Goal: Complete application form

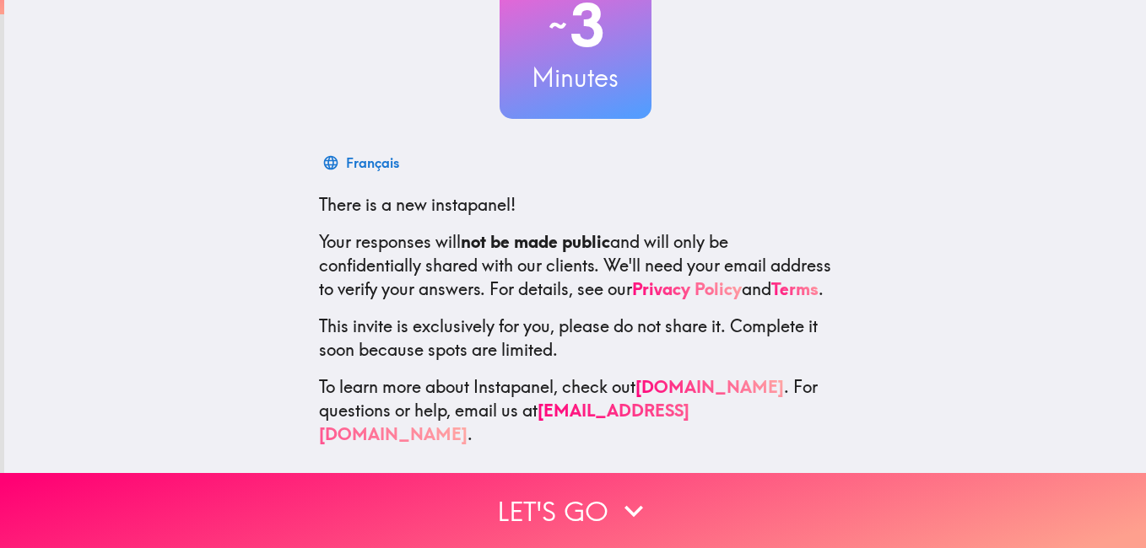
scroll to position [154, 0]
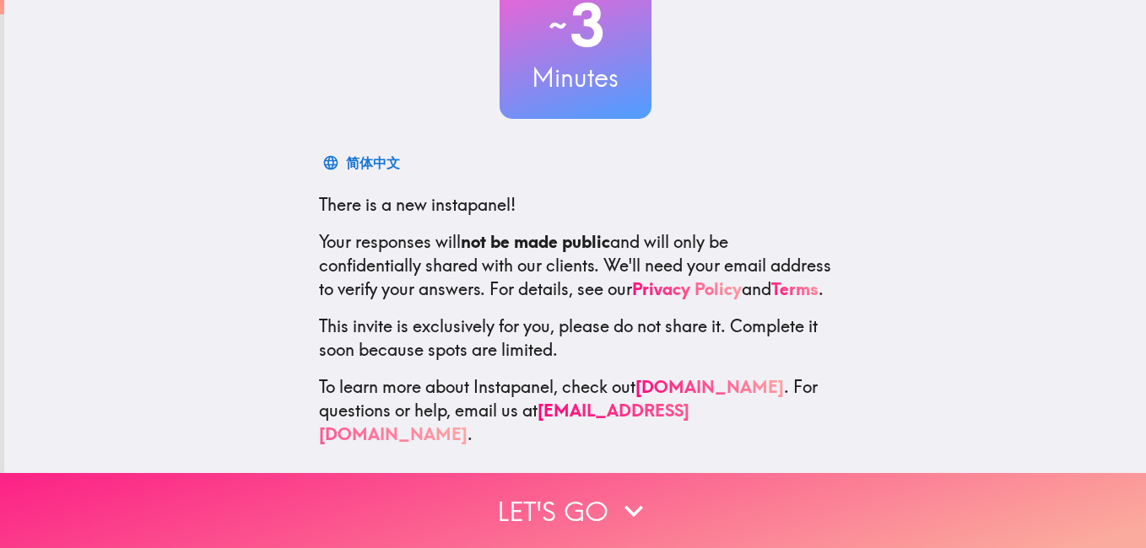
click at [559, 508] on button "Let's go" at bounding box center [573, 510] width 1146 height 75
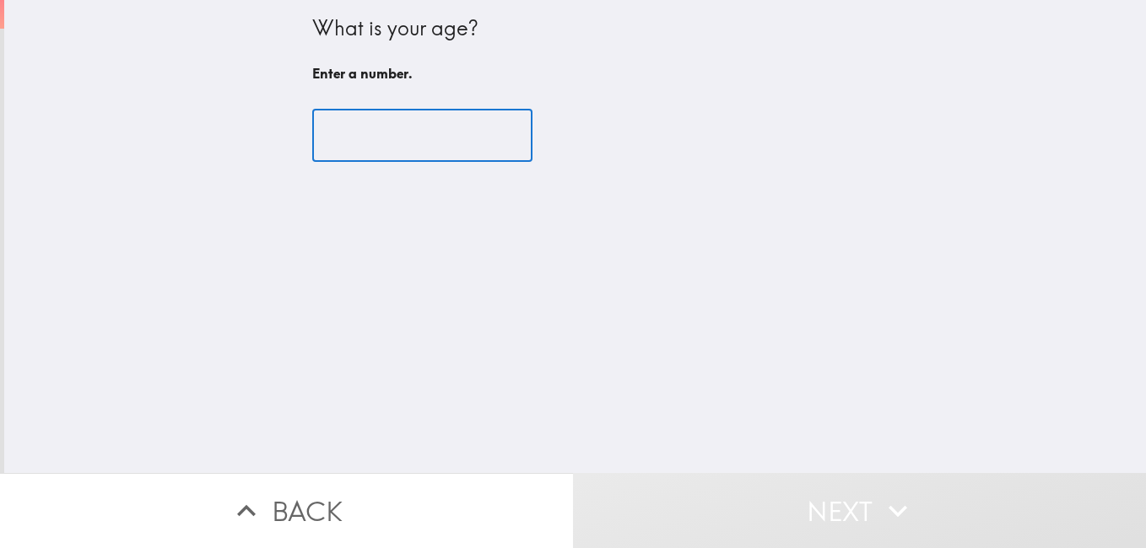
click at [354, 146] on input "number" at bounding box center [422, 136] width 220 height 52
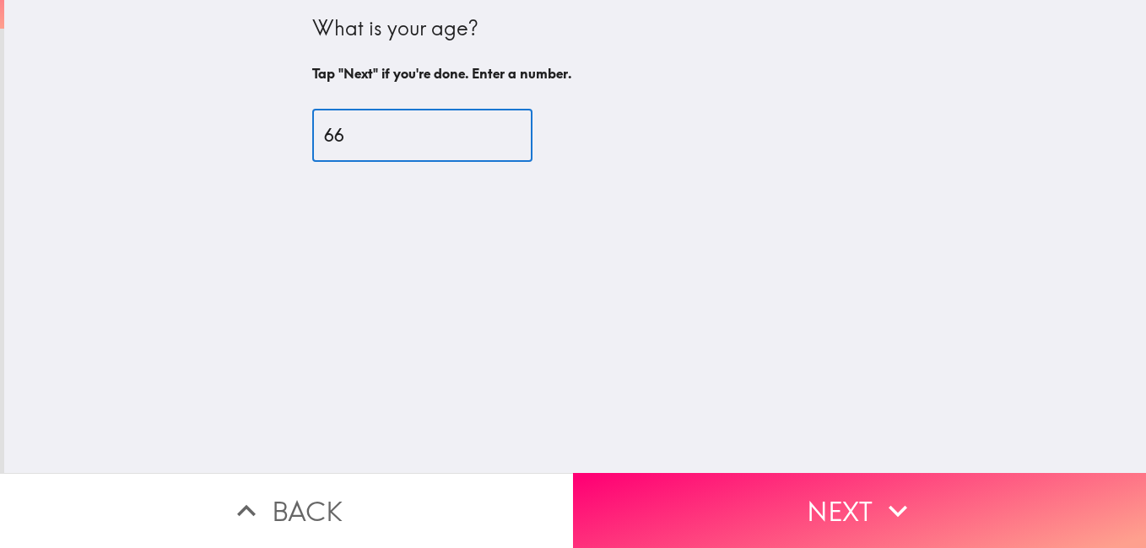
click at [492, 134] on input "66" at bounding box center [422, 136] width 220 height 52
click at [484, 144] on input "65" at bounding box center [422, 136] width 220 height 52
type input "64"
click at [484, 144] on input "64" at bounding box center [422, 136] width 220 height 52
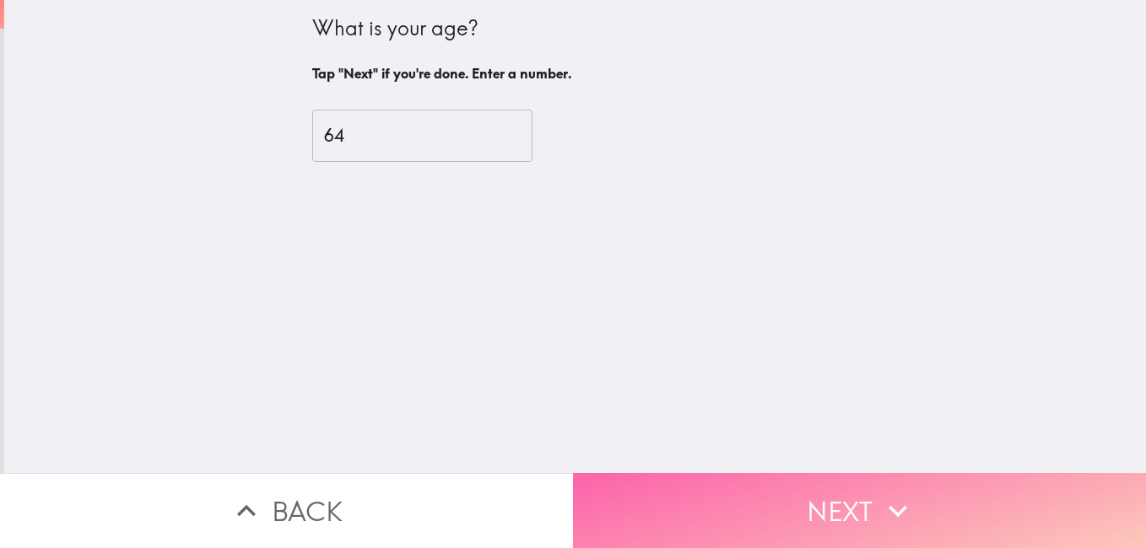
click at [787, 496] on button "Next" at bounding box center [859, 510] width 573 height 75
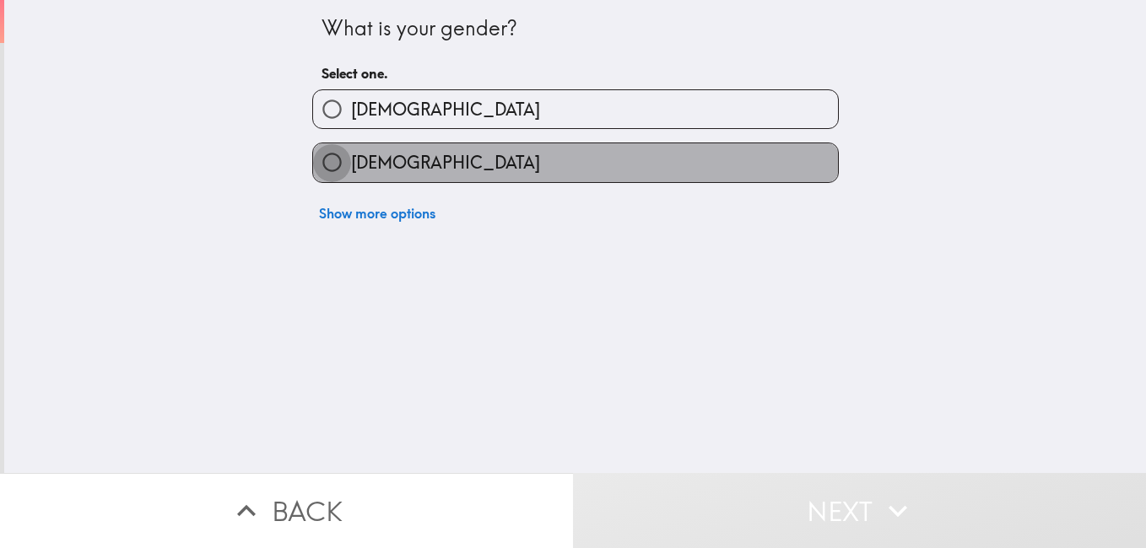
click at [319, 161] on input "[DEMOGRAPHIC_DATA]" at bounding box center [332, 162] width 38 height 38
radio input "true"
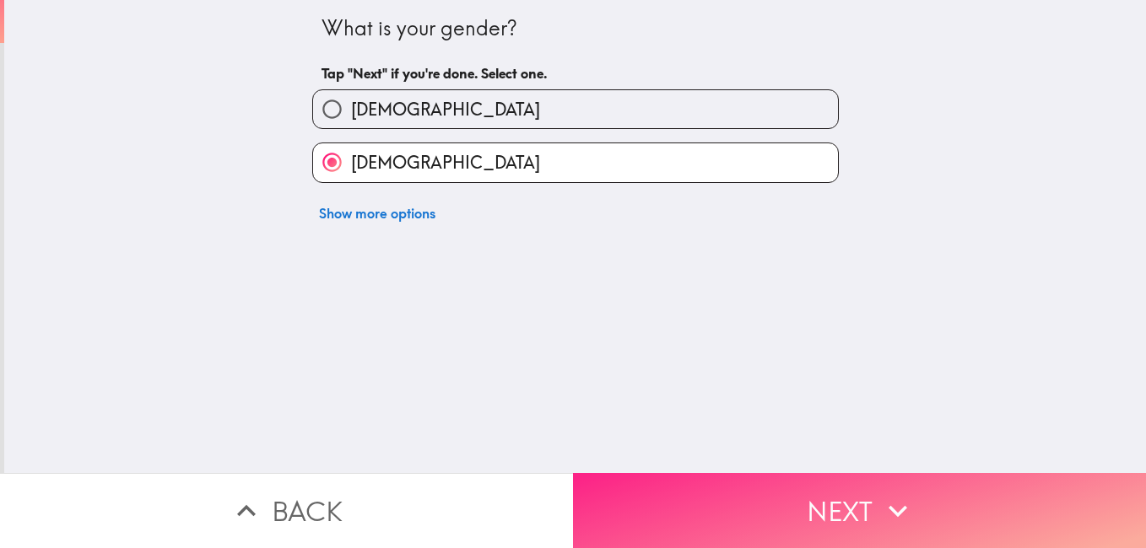
click at [822, 499] on button "Next" at bounding box center [859, 510] width 573 height 75
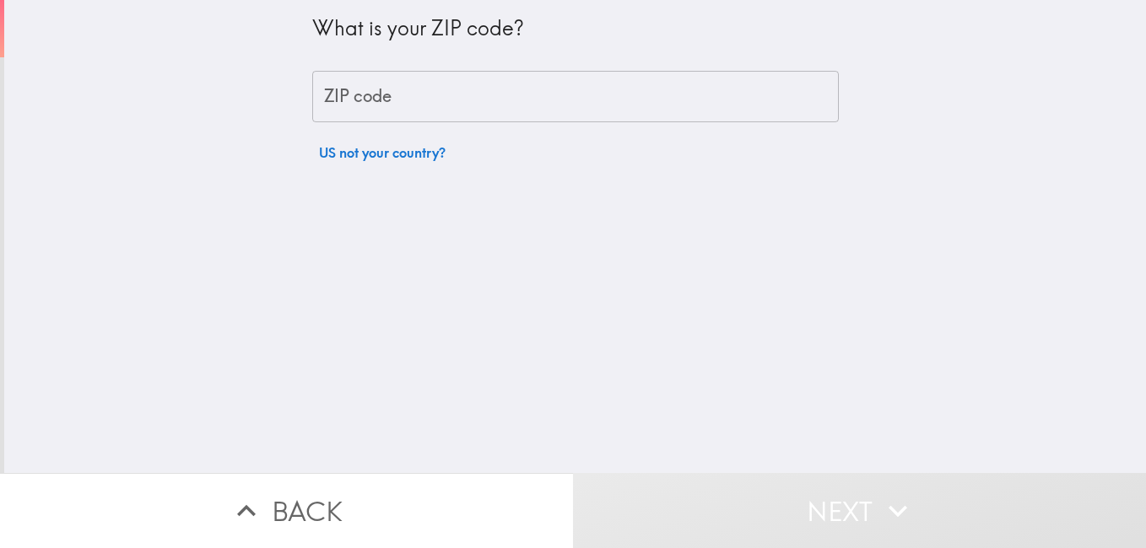
click at [348, 100] on input "ZIP code" at bounding box center [575, 97] width 526 height 52
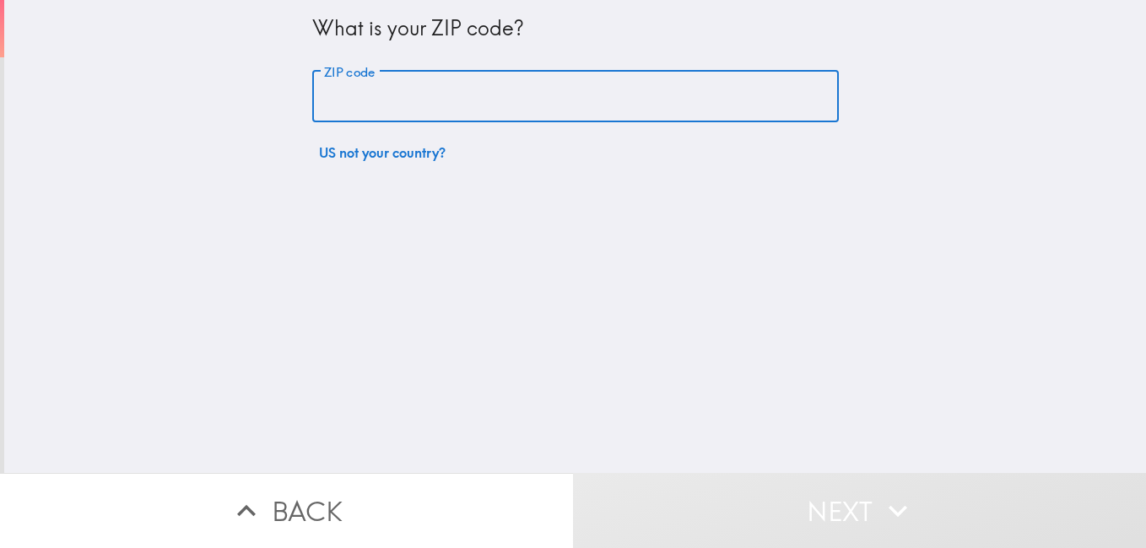
type input "28391"
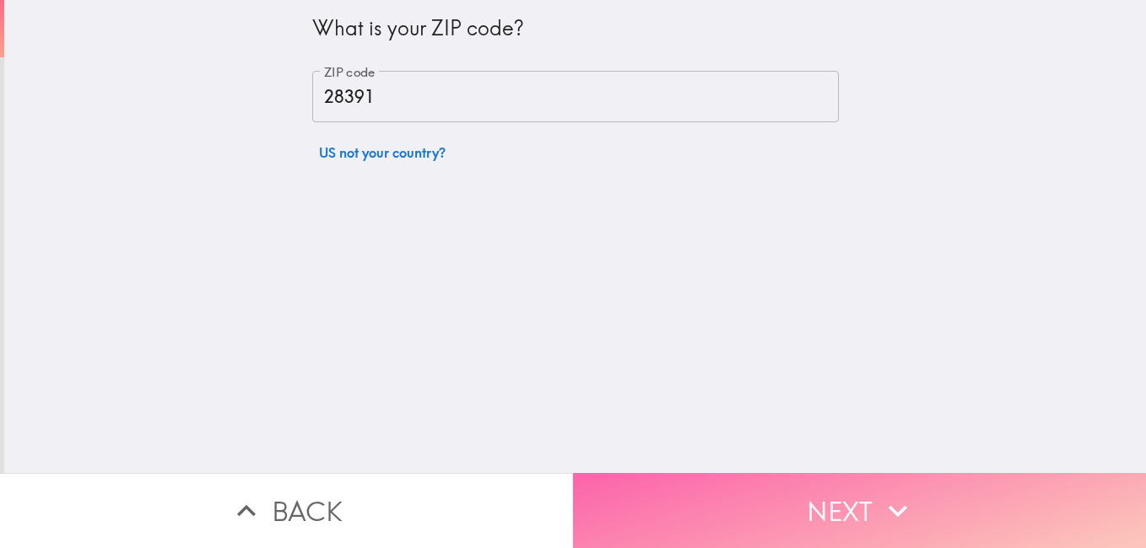
click at [839, 493] on button "Next" at bounding box center [859, 510] width 573 height 75
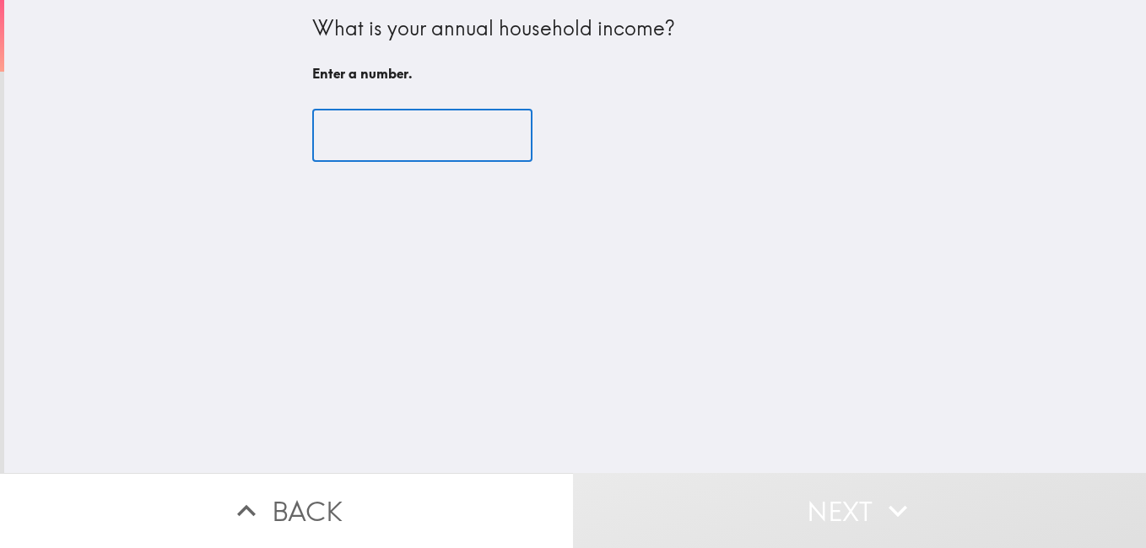
click at [342, 138] on input "number" at bounding box center [422, 136] width 220 height 52
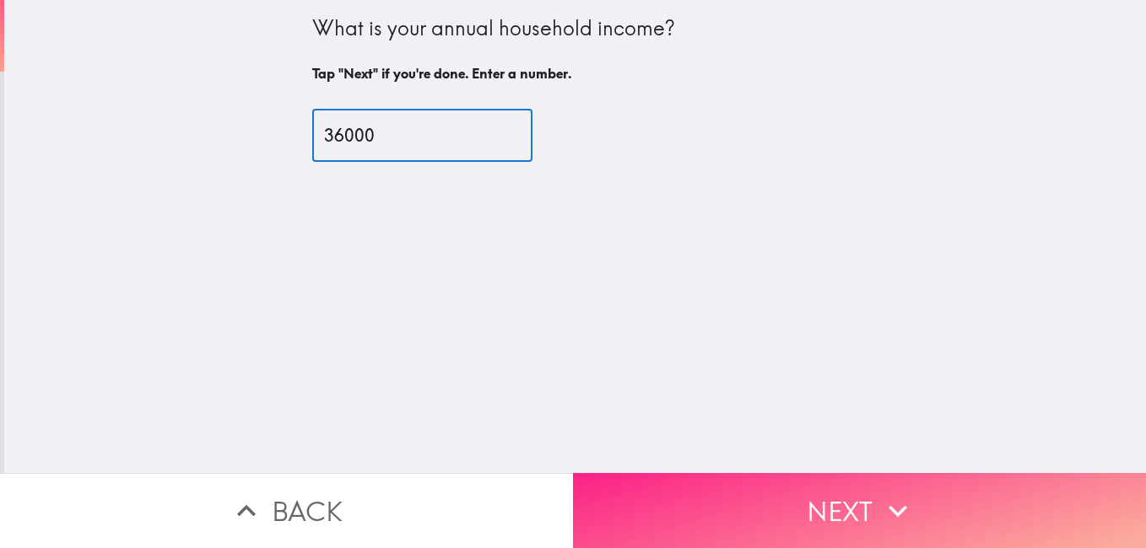
type input "36000"
click at [837, 496] on button "Next" at bounding box center [859, 510] width 573 height 75
